Goal: Task Accomplishment & Management: Use online tool/utility

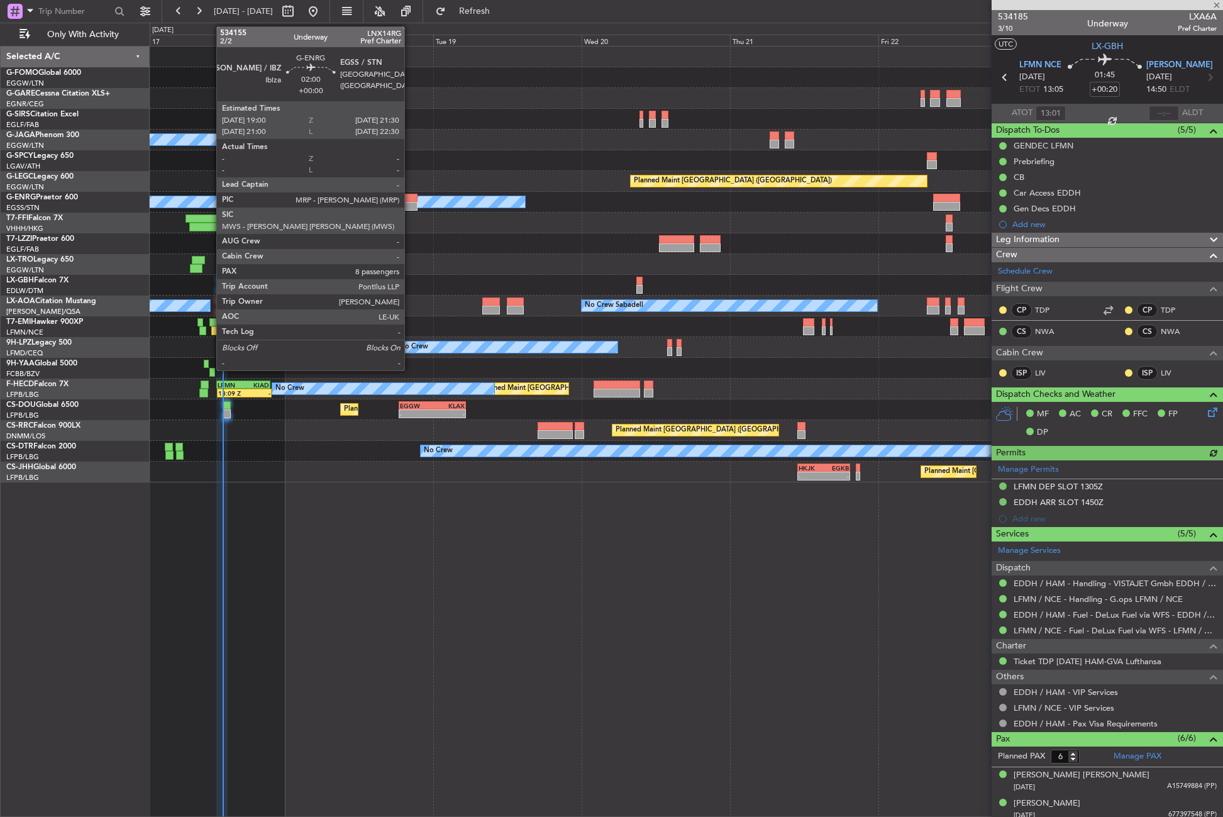
click at [410, 208] on div at bounding box center [410, 206] width 16 height 9
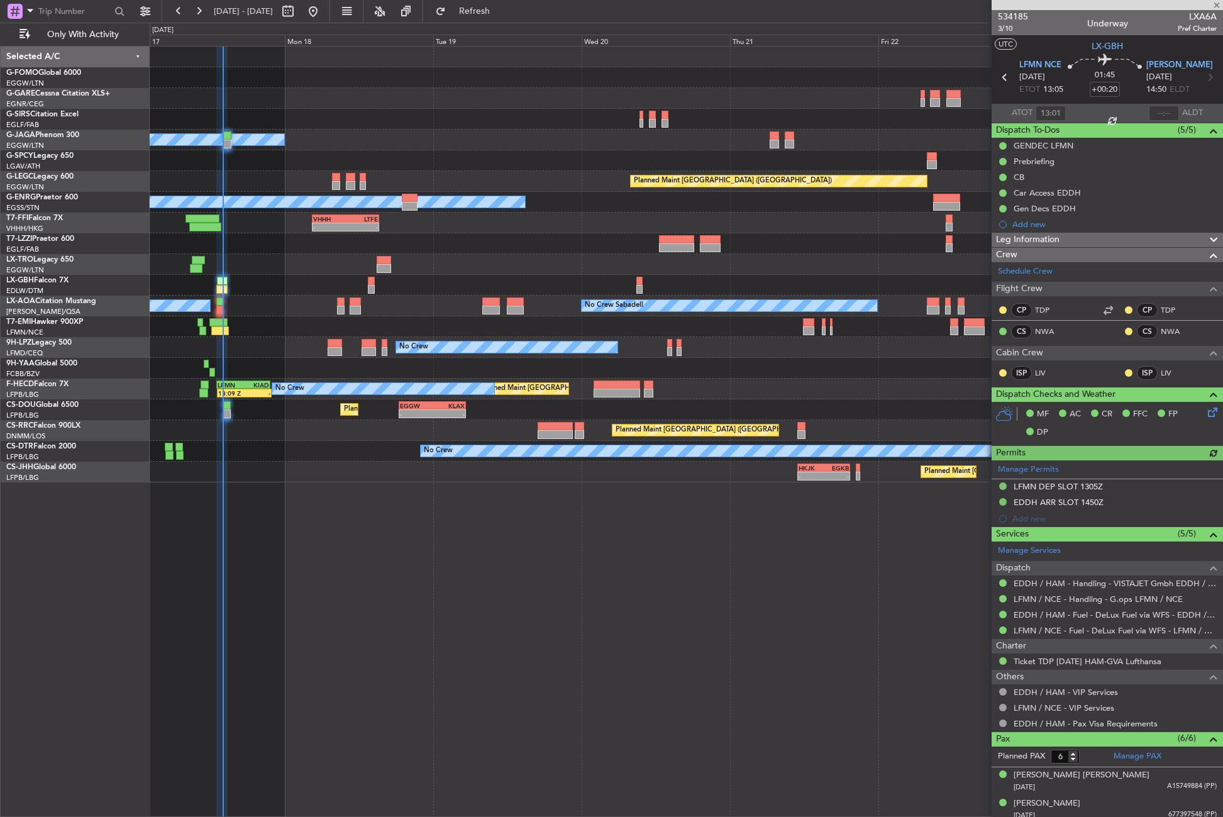
type input "8"
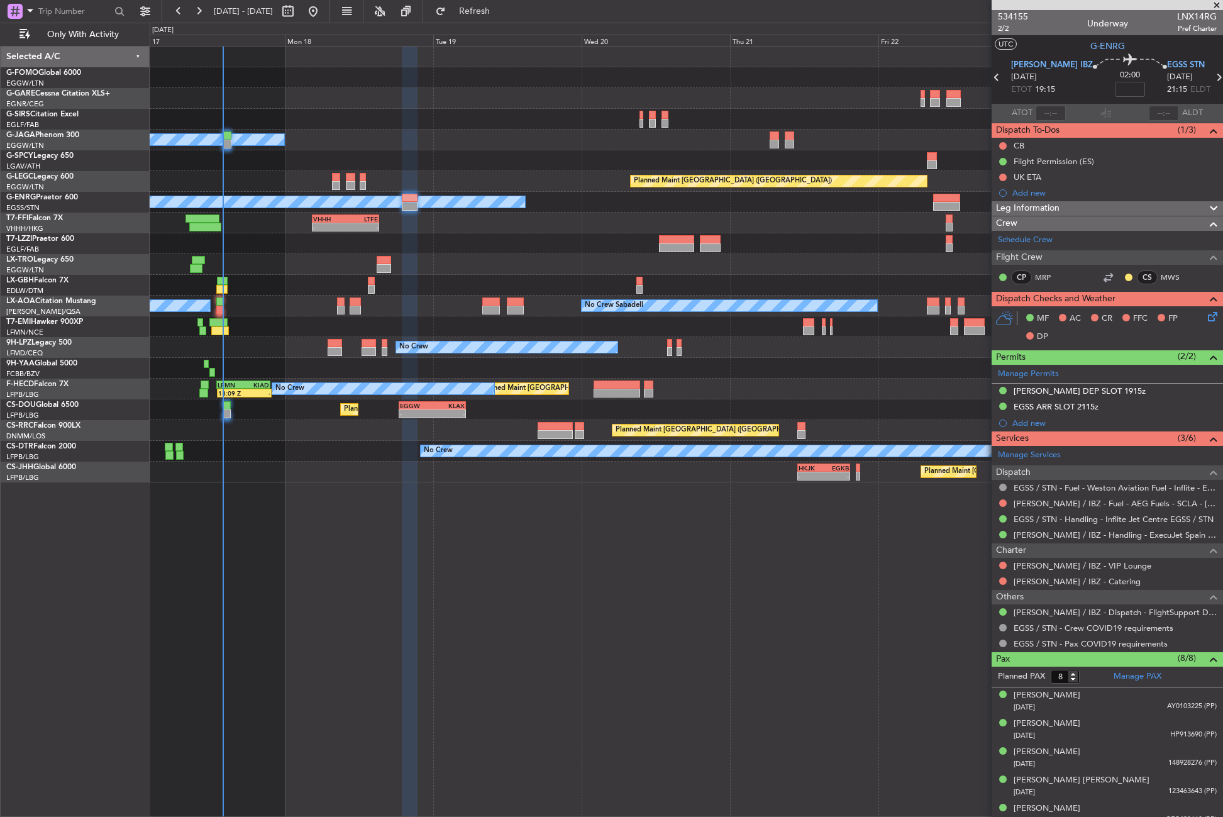
click at [463, 696] on div "Planned Maint Windsor Locks ([PERSON_NAME] Intl) Owner A/C Unavailable [GEOGRAP…" at bounding box center [686, 431] width 1073 height 771
click at [492, 6] on button "Refresh" at bounding box center [466, 11] width 75 height 20
click at [489, 15] on button "Refresh" at bounding box center [466, 11] width 75 height 20
click at [501, 11] on span "Refresh" at bounding box center [474, 11] width 53 height 9
click at [278, 236] on div at bounding box center [686, 243] width 1072 height 21
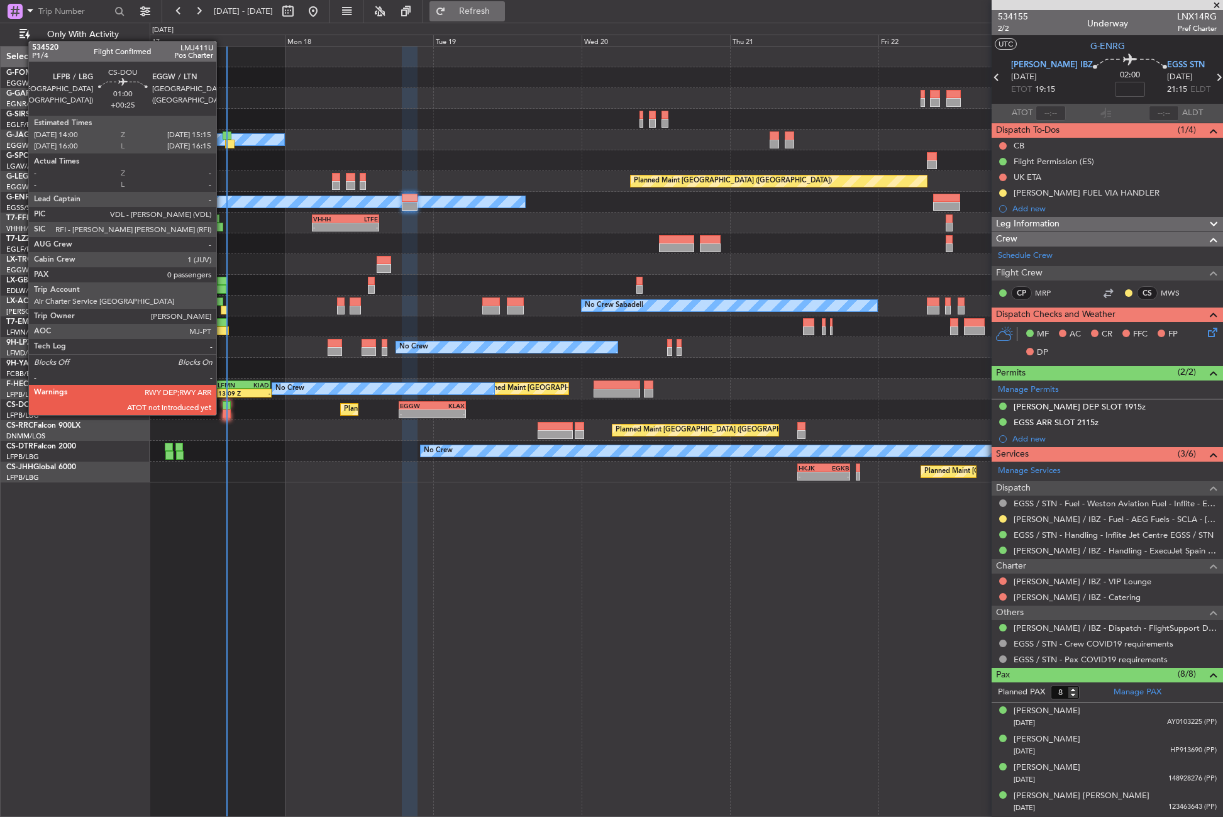
click at [477, 11] on button "Refresh" at bounding box center [466, 11] width 75 height 20
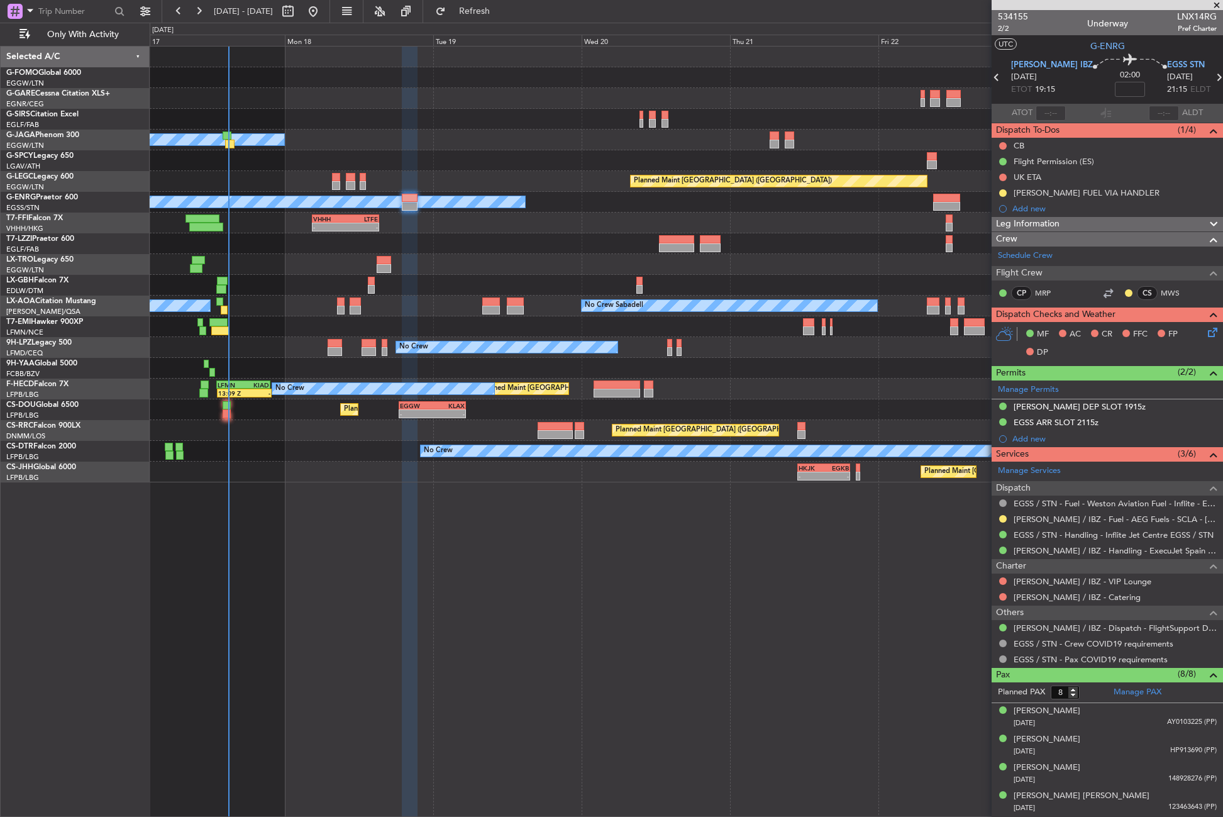
click at [385, 568] on div "Planned Maint Windsor Locks ([PERSON_NAME] Intl) Owner A/C Unavailable [GEOGRAP…" at bounding box center [686, 431] width 1073 height 771
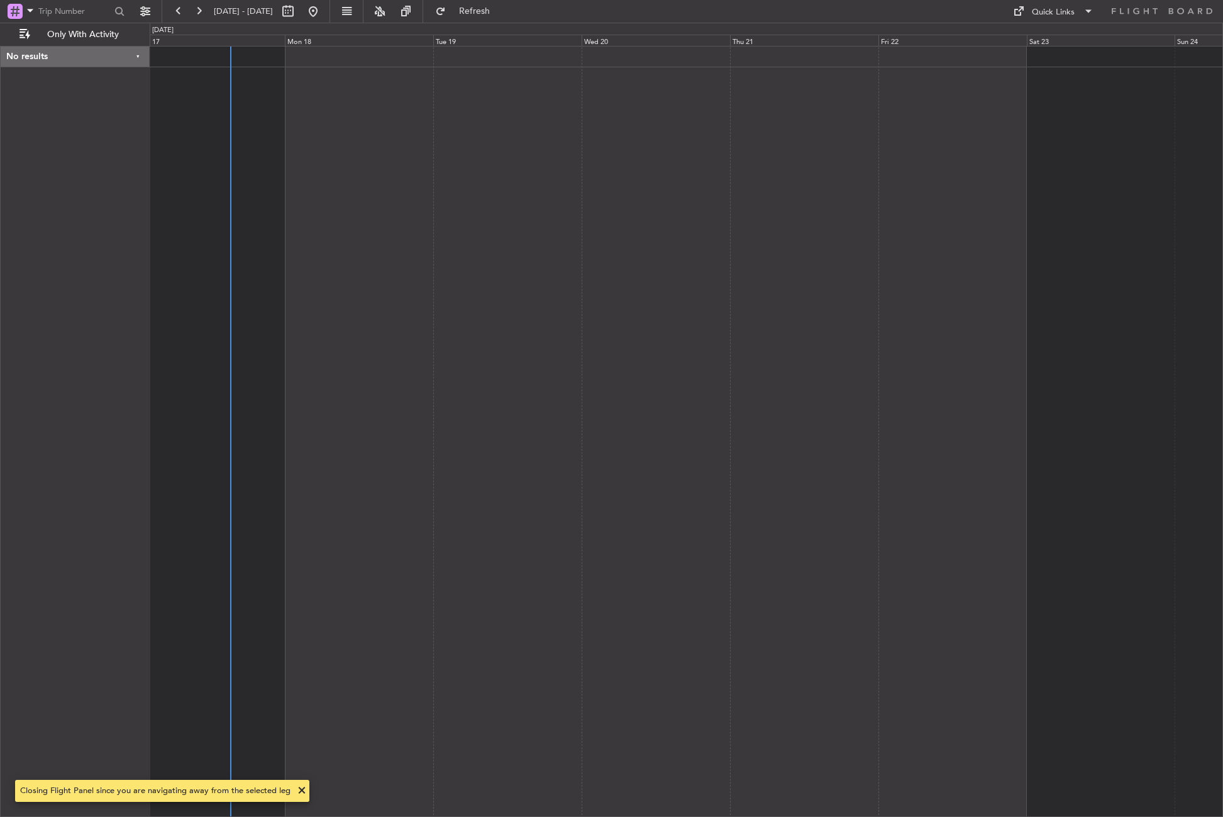
click at [416, 449] on div at bounding box center [686, 431] width 1073 height 771
